Goal: Transaction & Acquisition: Purchase product/service

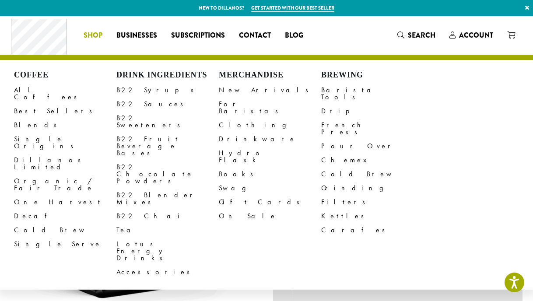
click at [87, 38] on li "Coffee All Coffees Best Sellers Blends Single Origins Dillanos Limited Organic …" at bounding box center [93, 35] width 33 height 14
click at [29, 92] on link "All Coffees" at bounding box center [65, 93] width 102 height 21
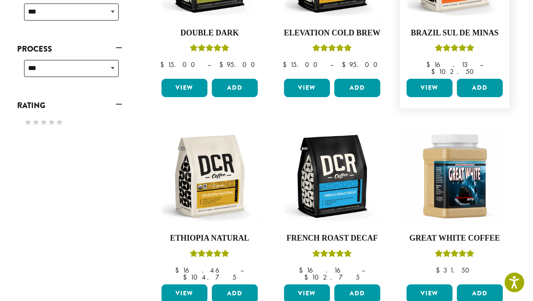
scroll to position [707, 0]
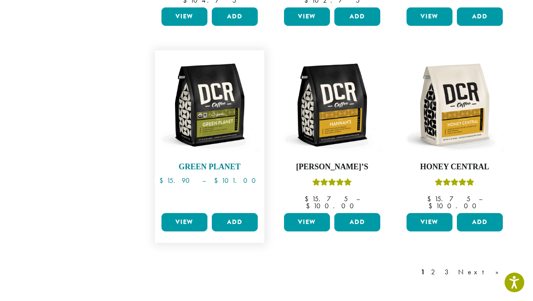
click at [221, 98] on img at bounding box center [209, 105] width 101 height 101
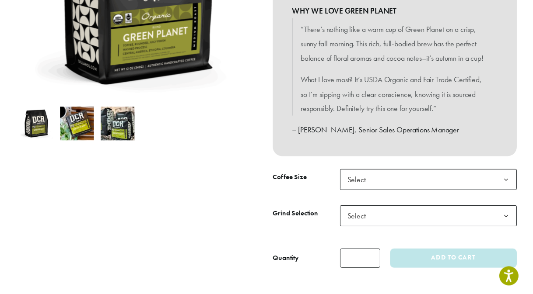
scroll to position [217, 0]
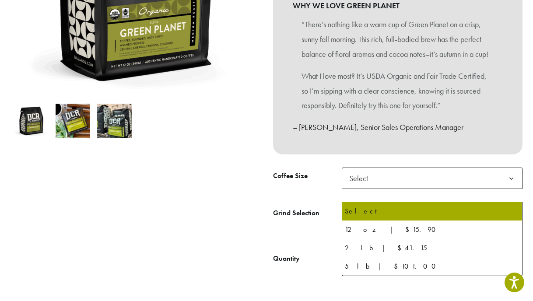
click at [391, 189] on span "Select" at bounding box center [432, 178] width 181 height 21
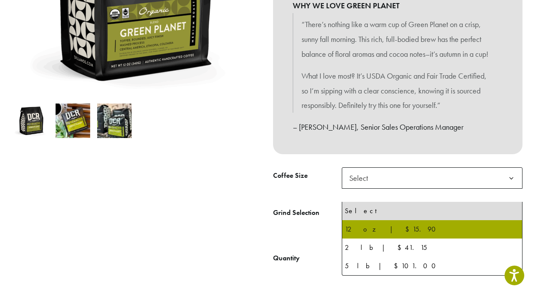
click at [218, 251] on div at bounding box center [135, 74] width 262 height 387
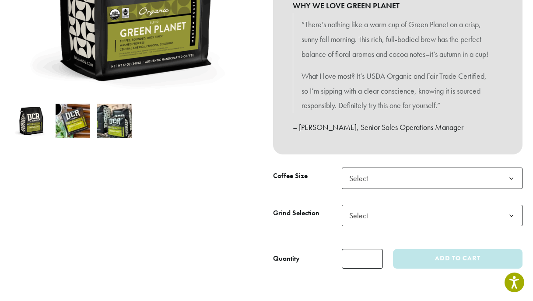
click at [416, 189] on span "Select" at bounding box center [432, 178] width 181 height 21
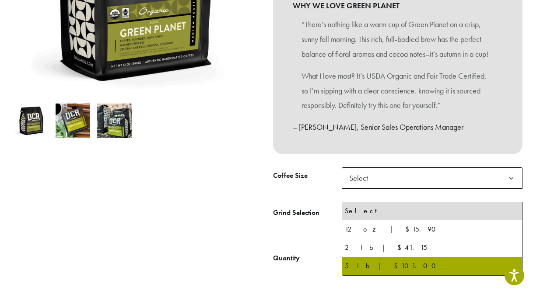
select select "**********"
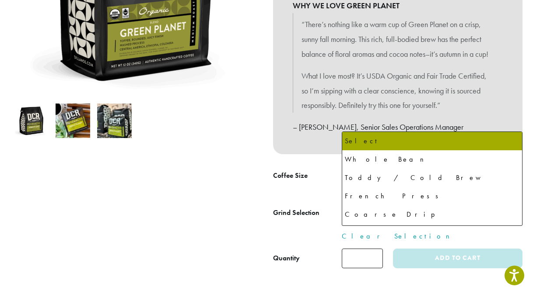
click at [384, 226] on span "Select" at bounding box center [432, 215] width 181 height 21
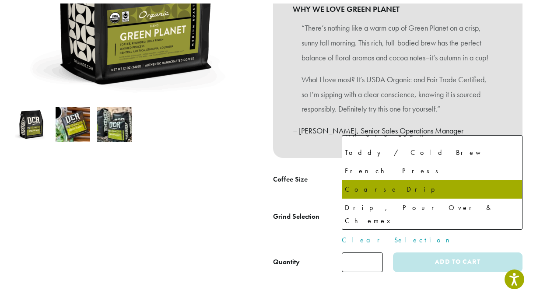
scroll to position [27, 0]
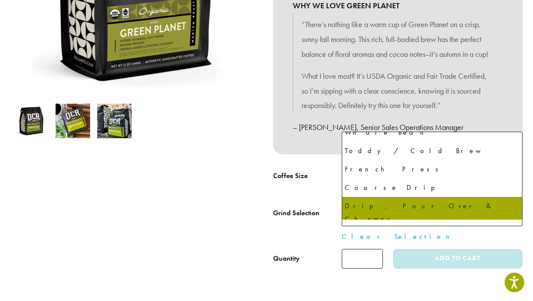
select select "**********"
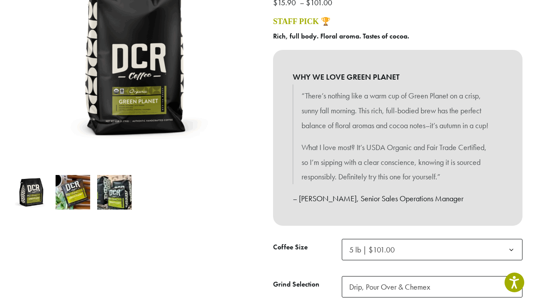
scroll to position [144, 0]
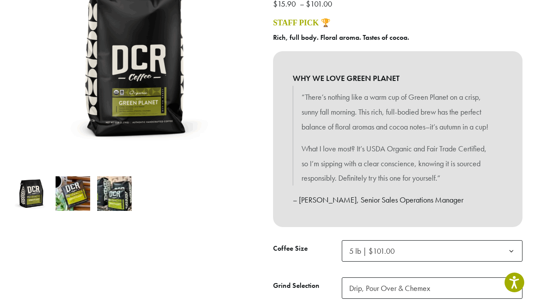
click at [81, 206] on img at bounding box center [73, 193] width 35 height 35
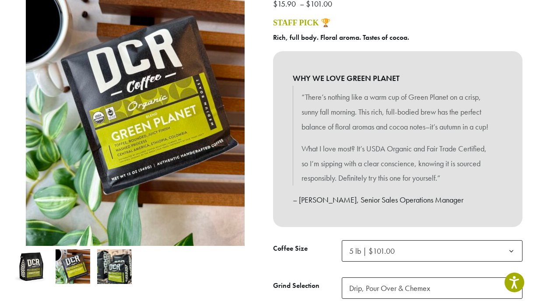
scroll to position [146, 0]
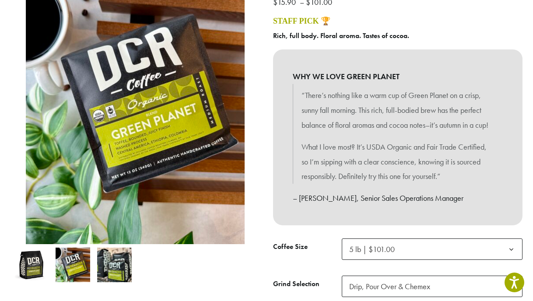
click at [125, 267] on img at bounding box center [114, 265] width 35 height 35
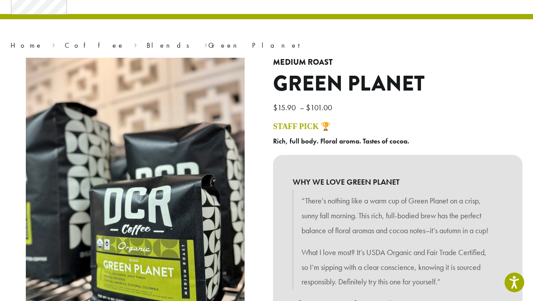
scroll to position [0, 0]
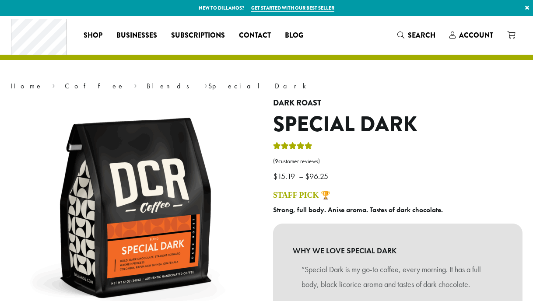
click at [138, 38] on span "Businesses" at bounding box center [136, 35] width 41 height 11
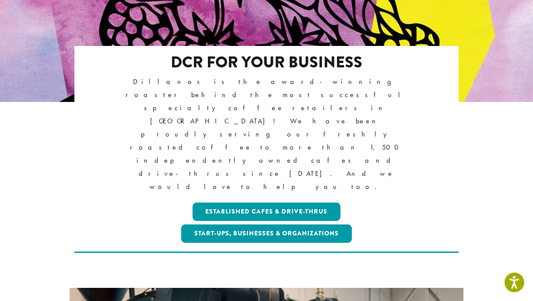
scroll to position [151, 0]
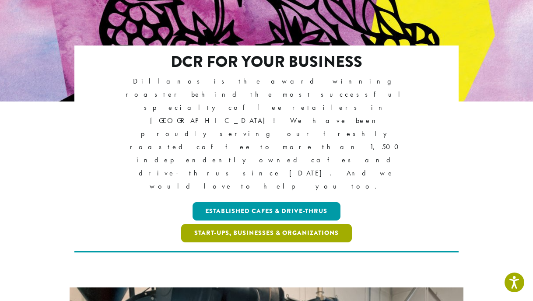
click at [227, 224] on link "Start-ups, Businesses & Organizations" at bounding box center [266, 233] width 171 height 18
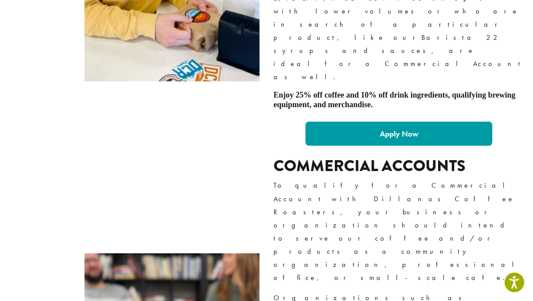
scroll to position [855, 0]
